Goal: Task Accomplishment & Management: Use online tool/utility

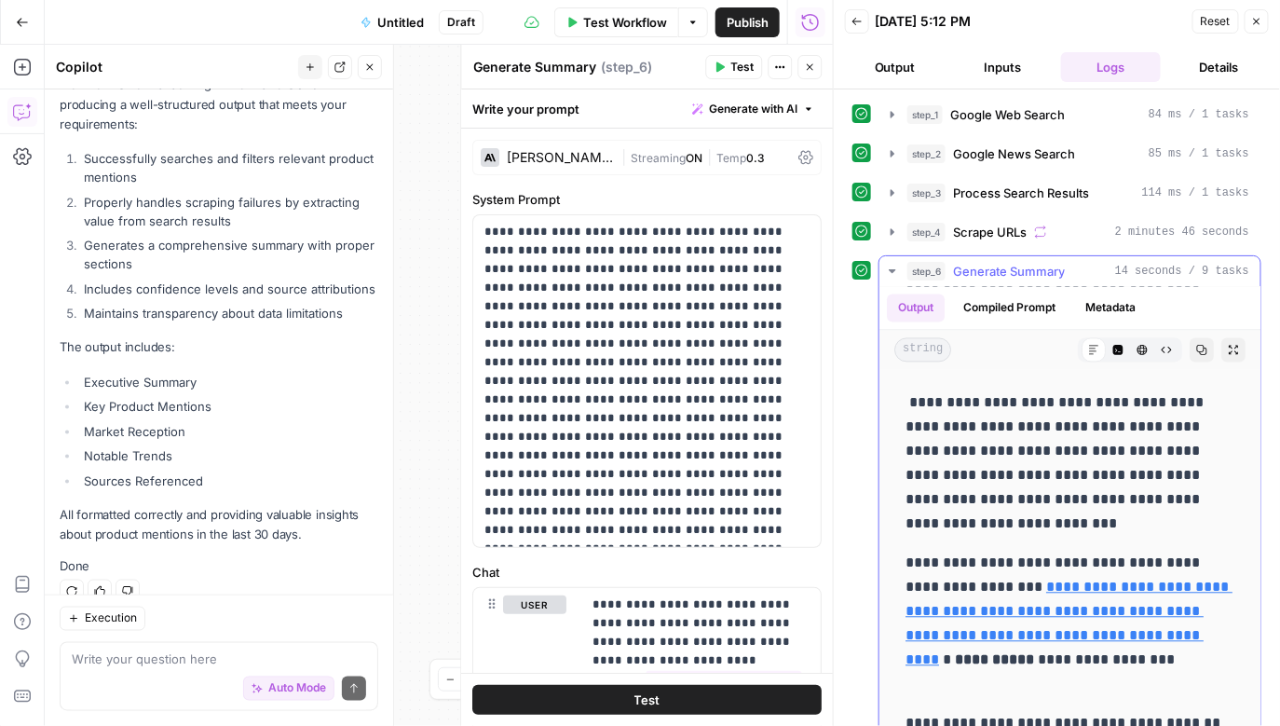
scroll to position [1567, 0]
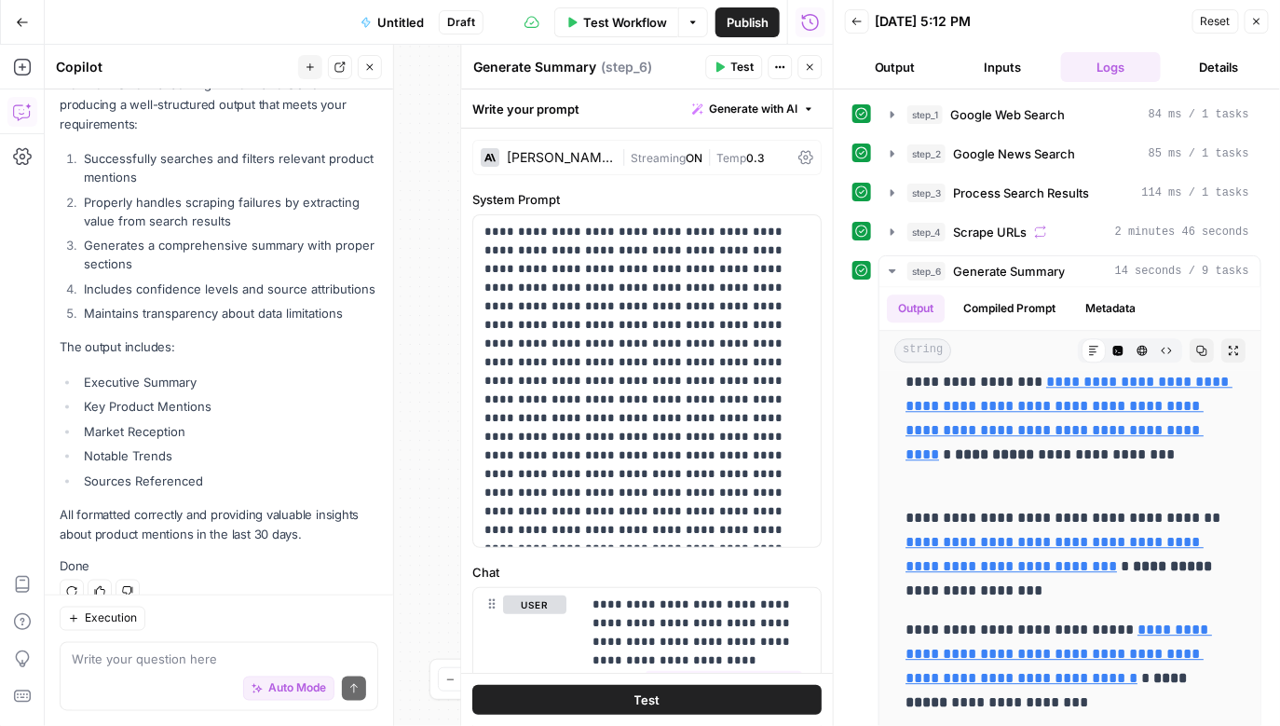
click at [403, 20] on span "Untitled" at bounding box center [400, 22] width 47 height 19
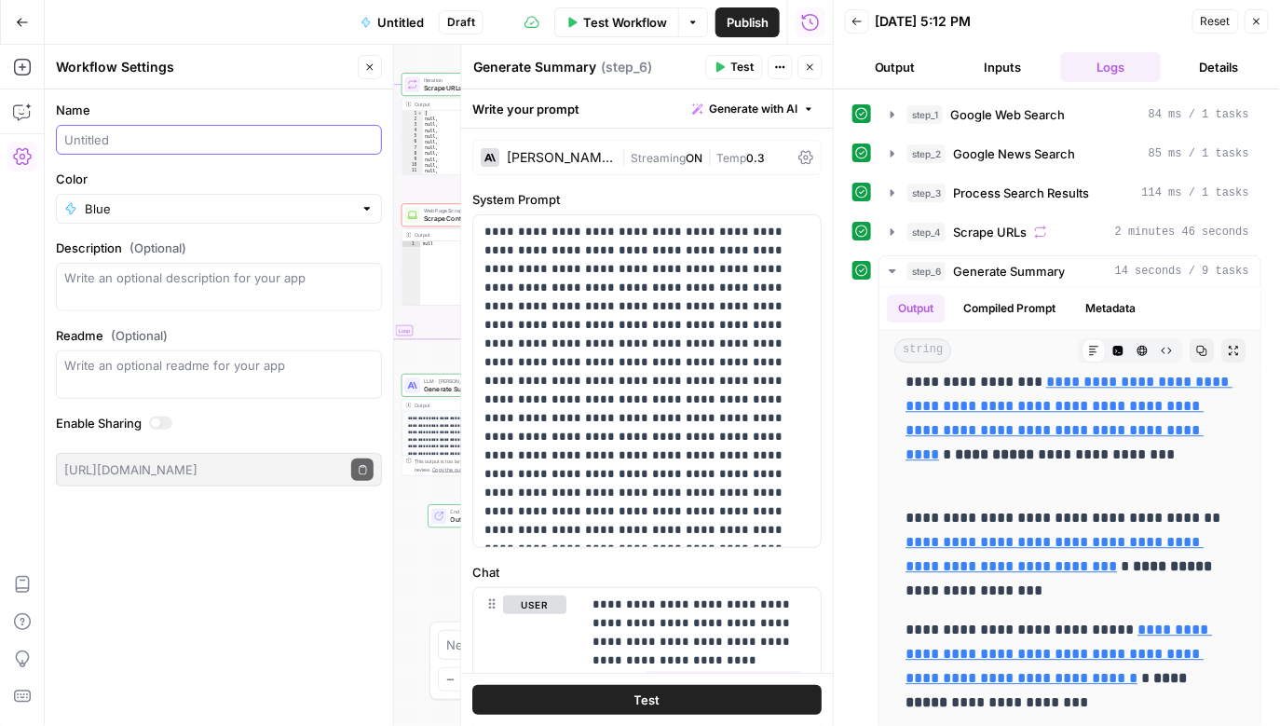
click at [136, 146] on input "Name" at bounding box center [218, 139] width 309 height 19
type input "Brand mentions finder"
click at [287, 32] on div "Go Back Brand mentions finder Draft Test Workflow Options Publish Run History" at bounding box center [416, 22] width 833 height 44
click at [741, 5] on div "Test Workflow Options Publish Run History" at bounding box center [679, 22] width 308 height 44
click at [741, 13] on span "Publish" at bounding box center [749, 22] width 40 height 19
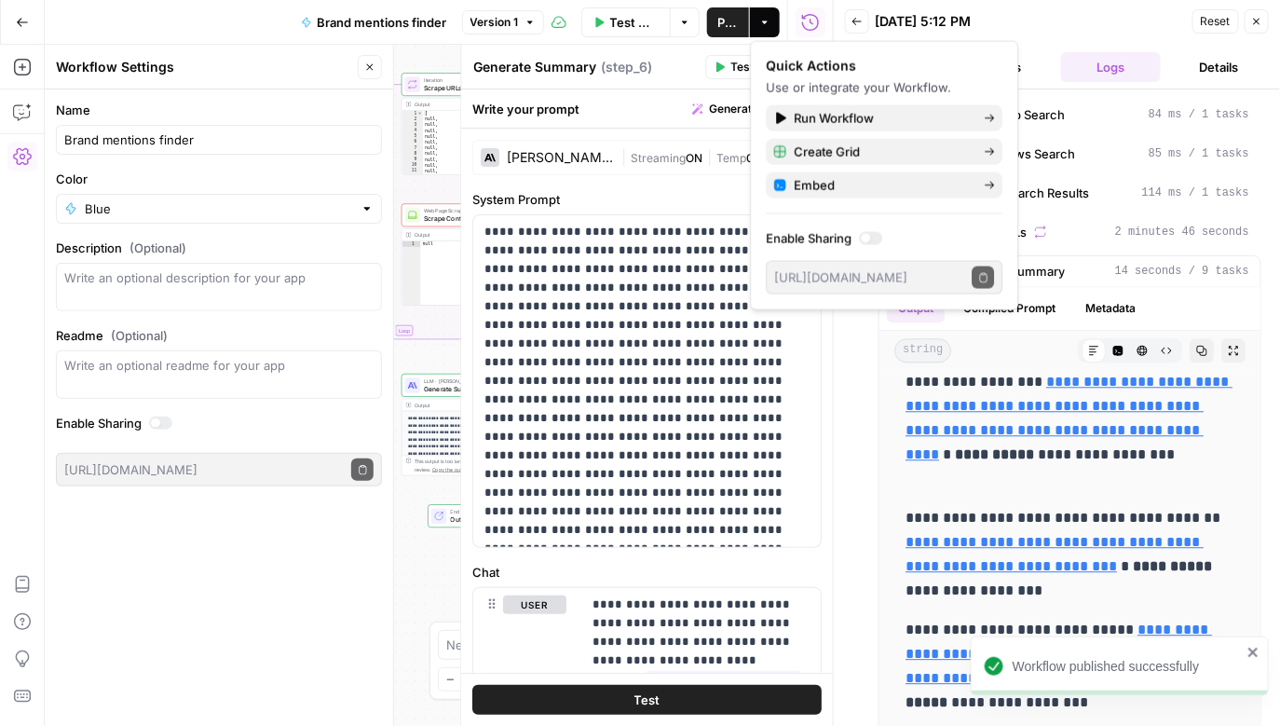
click at [18, 33] on button "Go Back" at bounding box center [23, 23] width 34 height 34
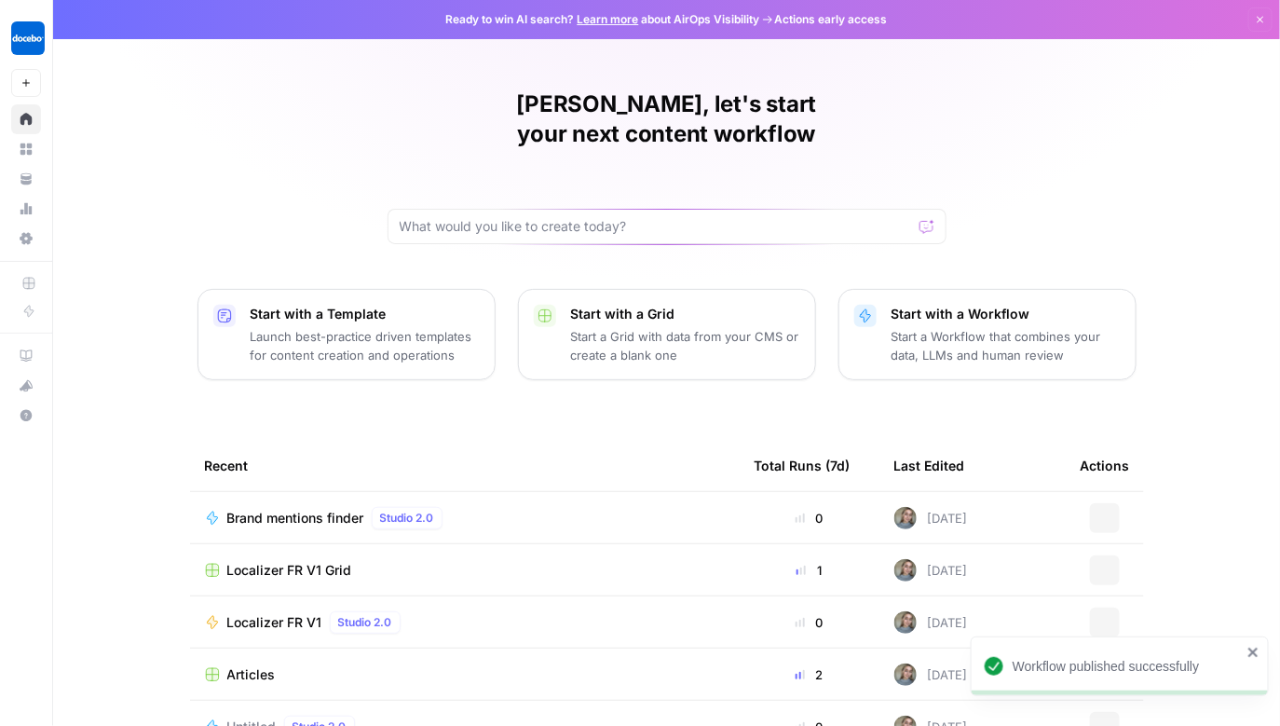
click at [331, 492] on td "Brand mentions finder Studio 2.0" at bounding box center [465, 517] width 550 height 51
click at [332, 509] on span "Brand mentions finder" at bounding box center [295, 518] width 137 height 19
